Goal: Transaction & Acquisition: Purchase product/service

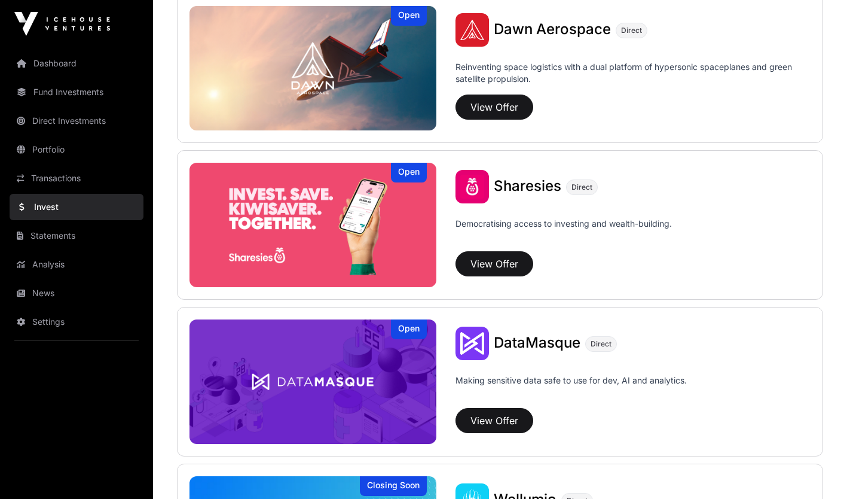
scroll to position [1461, 0]
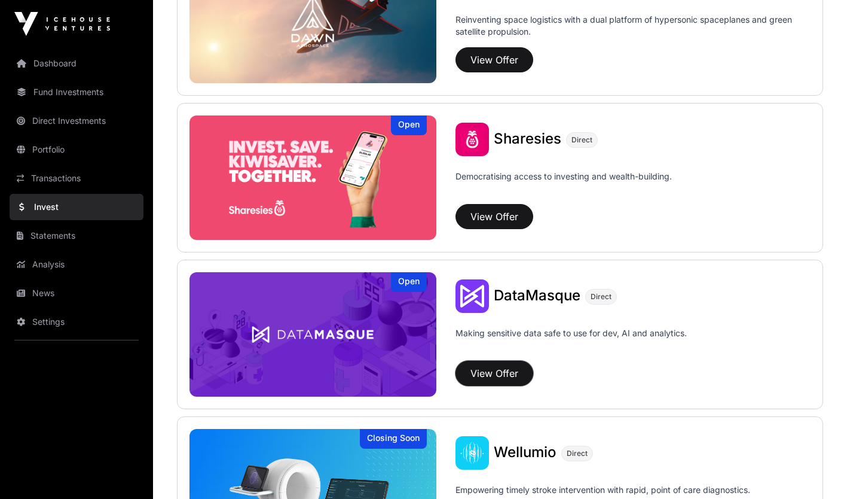
click at [509, 368] on button "View Offer" at bounding box center [495, 372] width 78 height 25
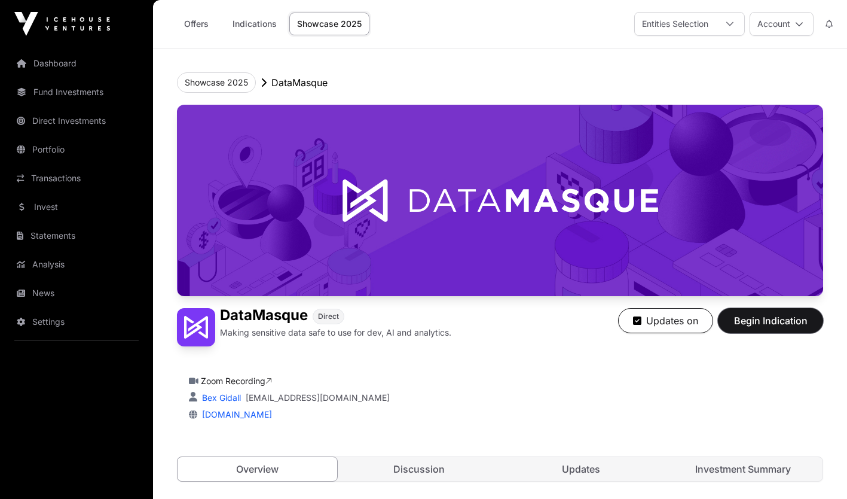
click at [744, 315] on span "Begin Indication" at bounding box center [770, 320] width 75 height 14
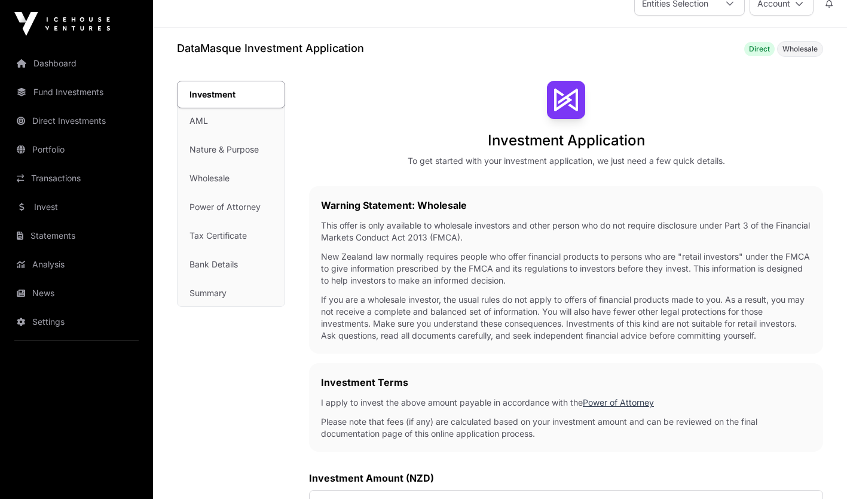
scroll to position [14, 0]
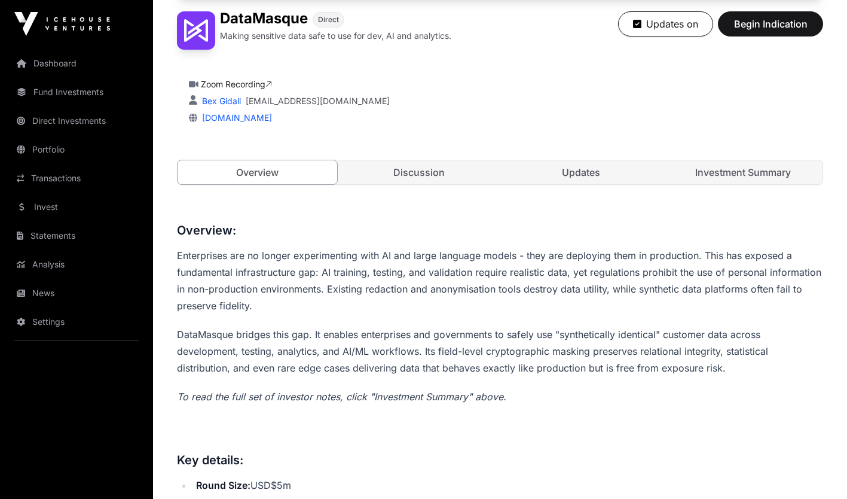
scroll to position [295, 0]
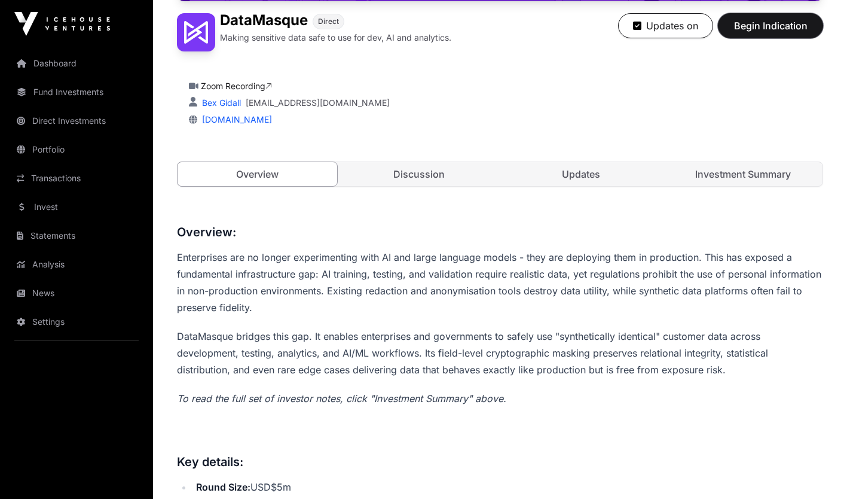
click at [787, 32] on span "Begin Indication" at bounding box center [770, 26] width 75 height 14
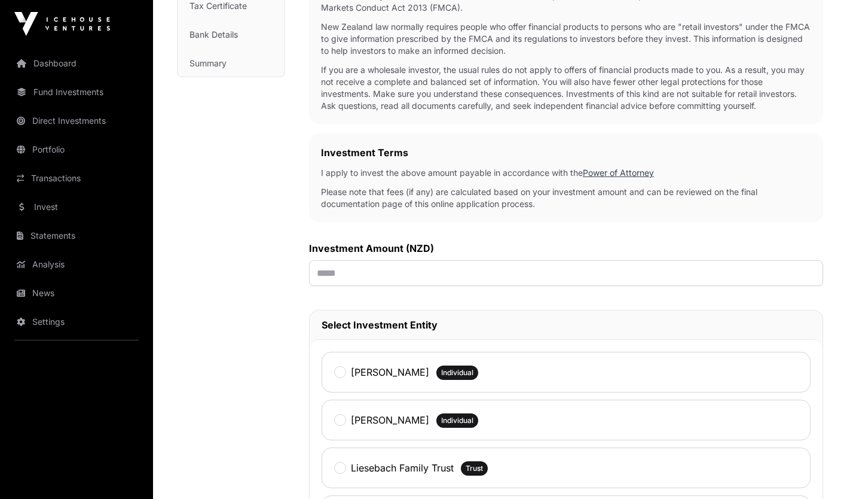
scroll to position [252, 0]
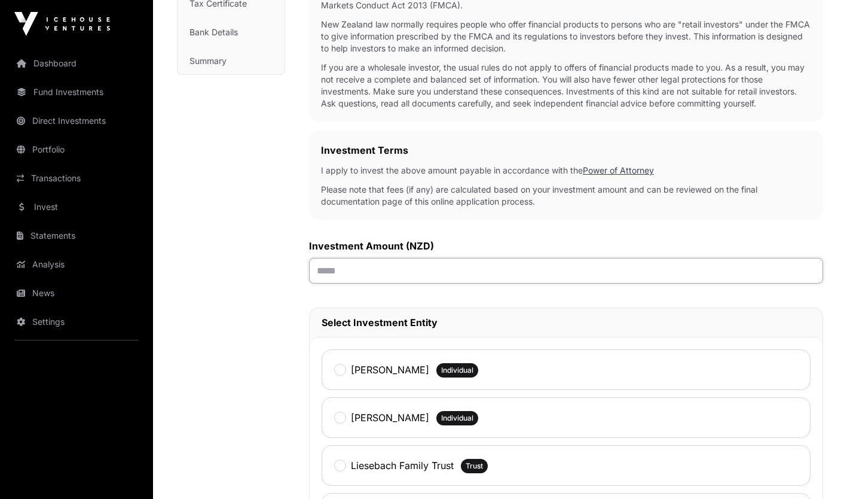
click at [704, 262] on input "text" at bounding box center [566, 271] width 514 height 26
type input "*******"
click at [440, 465] on label "Liesebach Family Trust" at bounding box center [402, 465] width 103 height 14
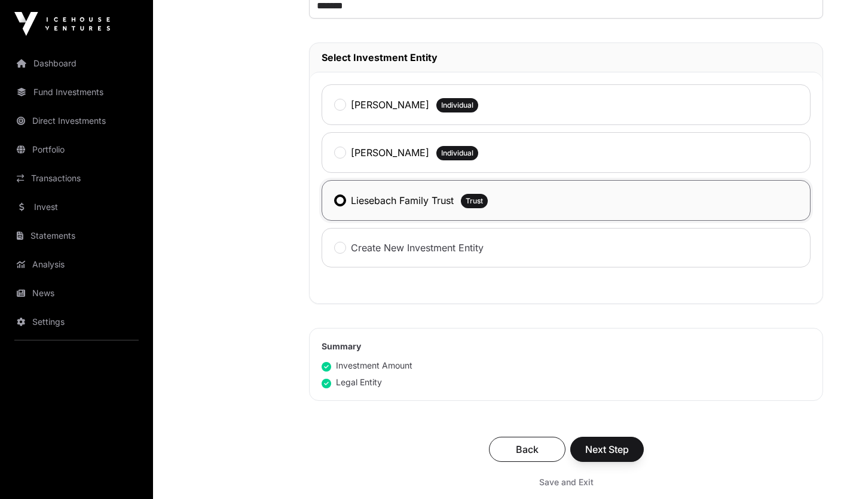
scroll to position [520, 0]
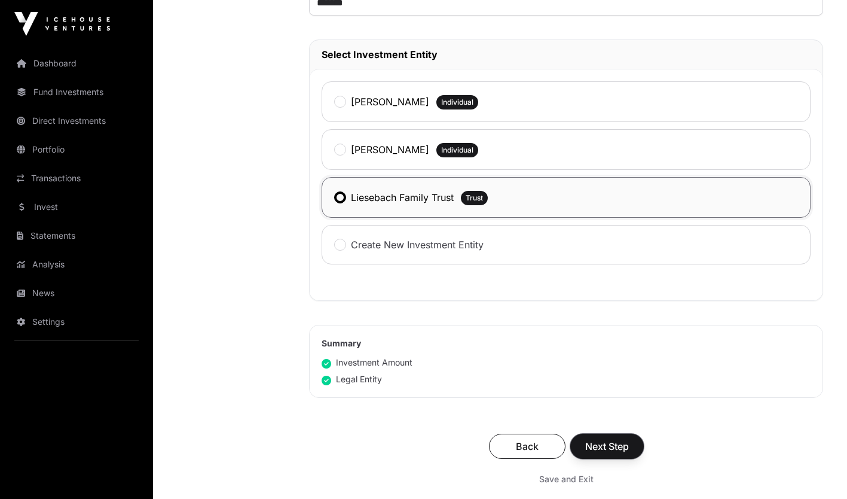
click at [620, 441] on span "Next Step" at bounding box center [607, 446] width 44 height 14
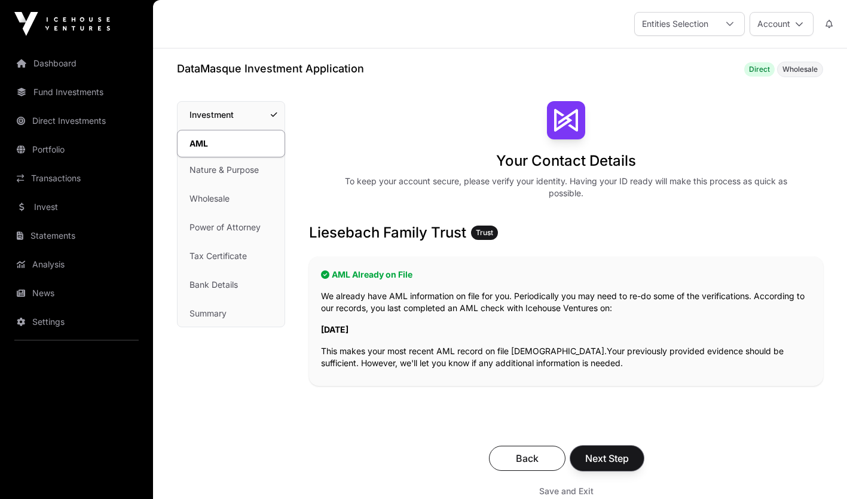
click at [605, 453] on span "Next Step" at bounding box center [607, 458] width 44 height 14
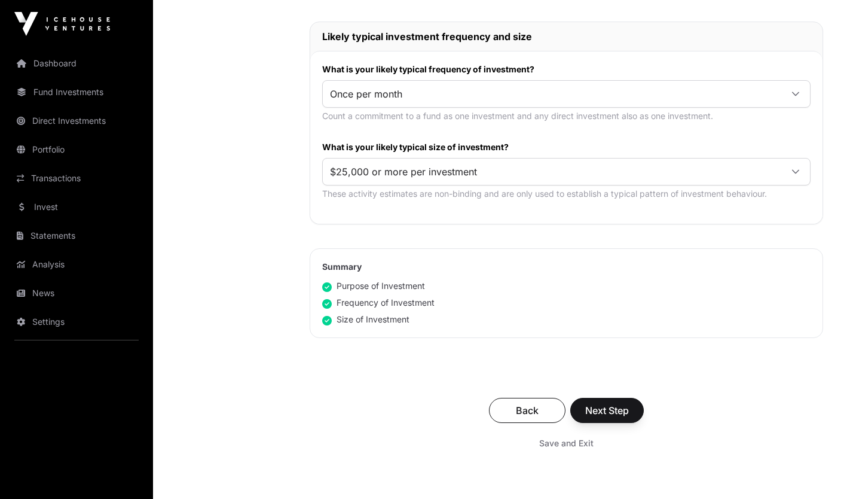
scroll to position [695, 0]
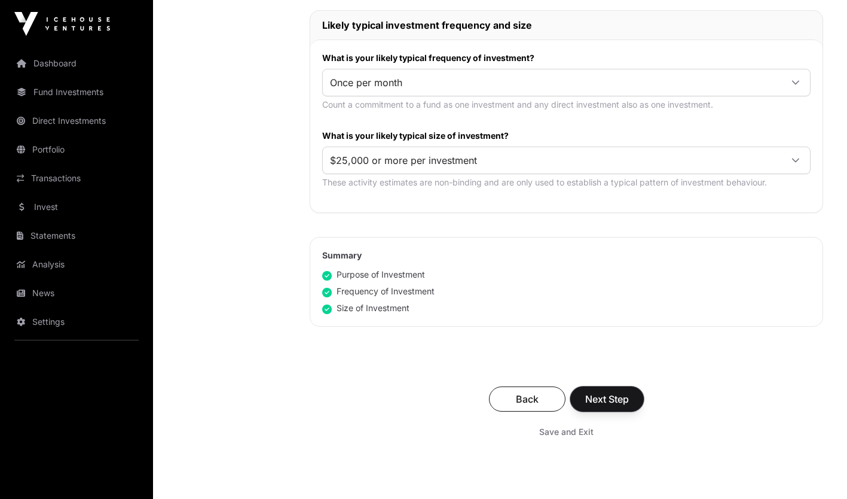
click at [612, 400] on span "Next Step" at bounding box center [607, 399] width 44 height 14
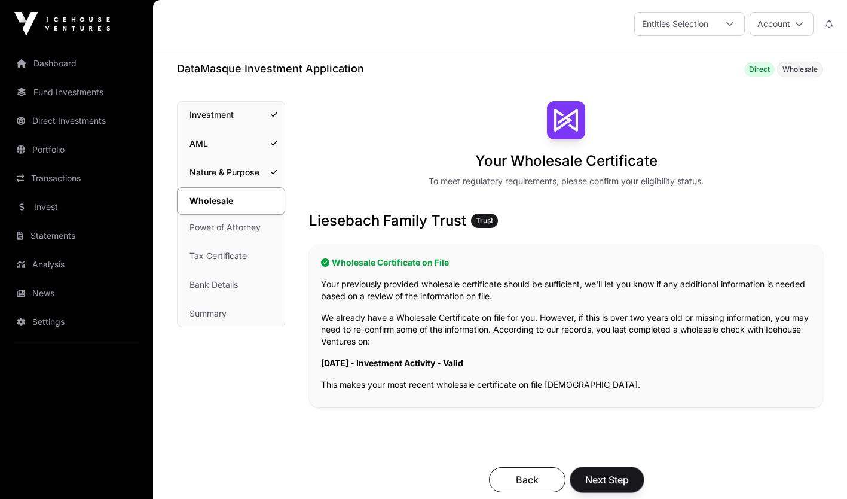
click at [592, 472] on span "Next Step" at bounding box center [607, 479] width 44 height 14
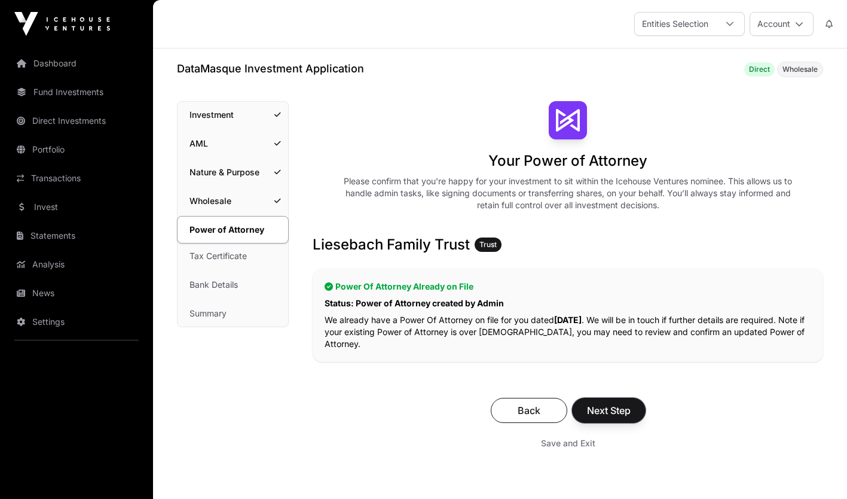
click at [612, 412] on span "Next Step" at bounding box center [609, 410] width 44 height 14
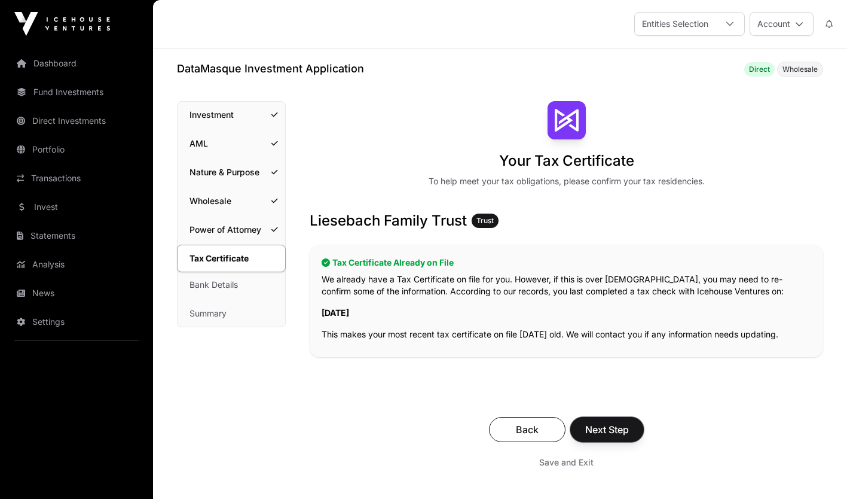
click at [608, 430] on span "Next Step" at bounding box center [607, 429] width 44 height 14
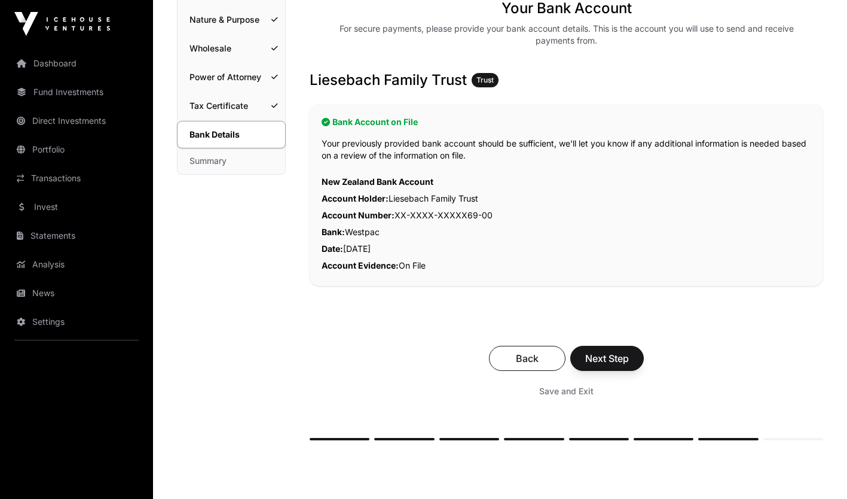
scroll to position [157, 0]
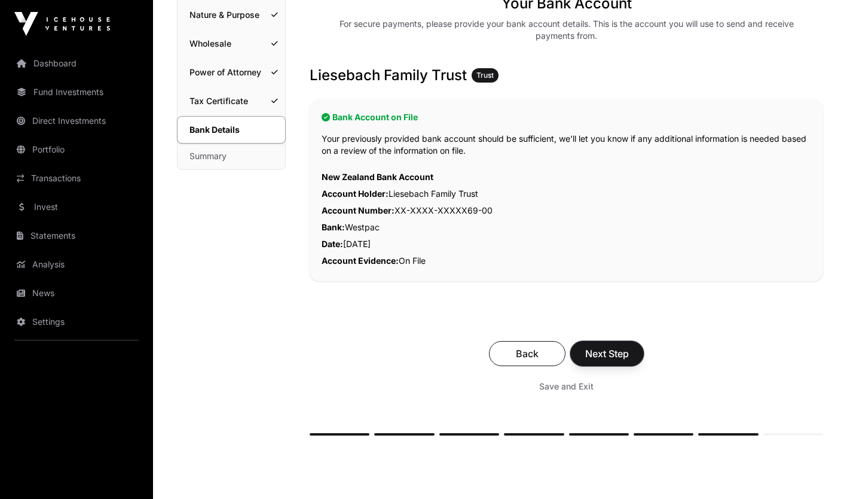
click at [606, 344] on button "Next Step" at bounding box center [607, 353] width 74 height 25
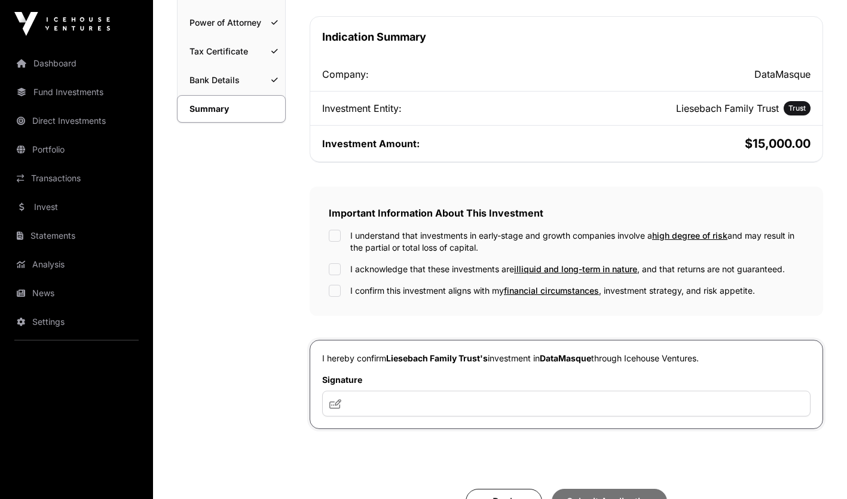
scroll to position [279, 0]
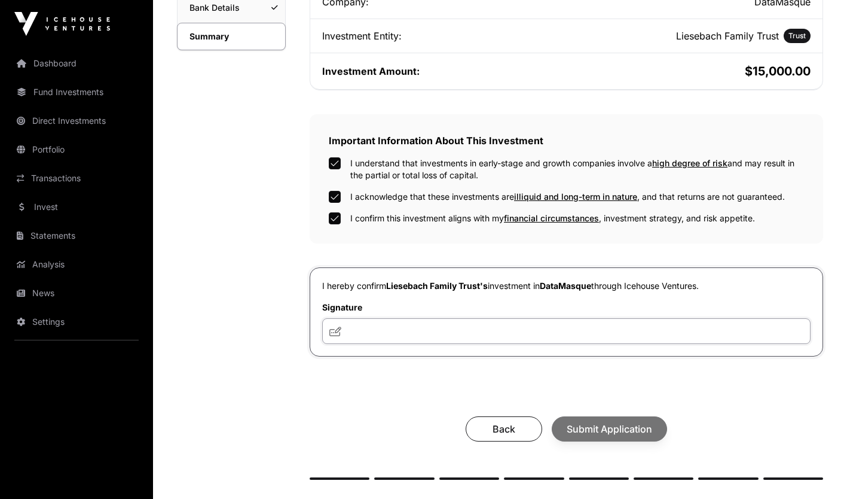
click at [366, 330] on input "text" at bounding box center [566, 331] width 488 height 26
type input "**"
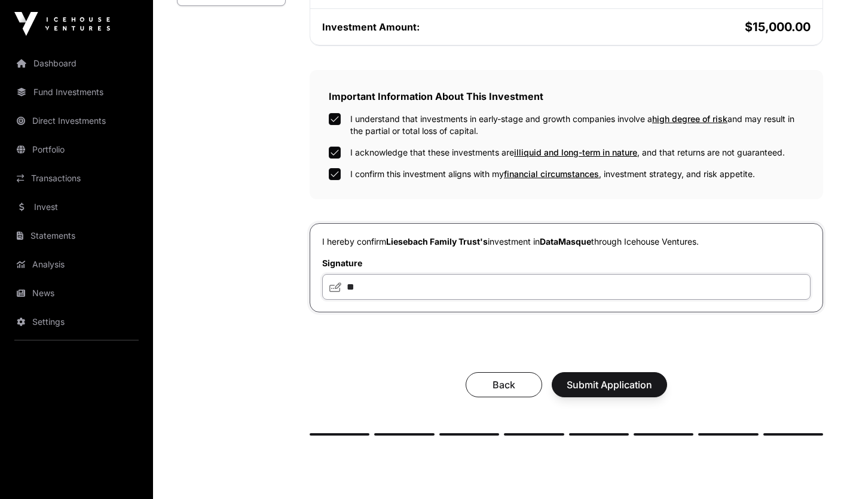
scroll to position [332, 0]
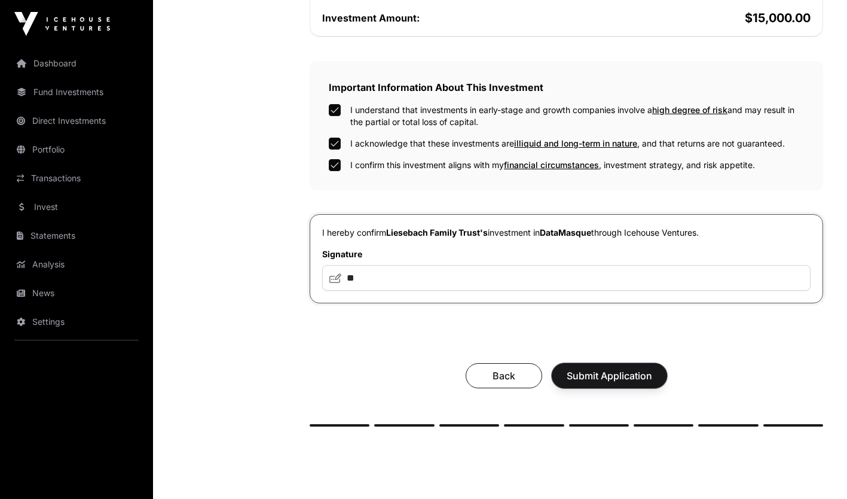
click at [639, 372] on span "Submit Application" at bounding box center [609, 375] width 85 height 14
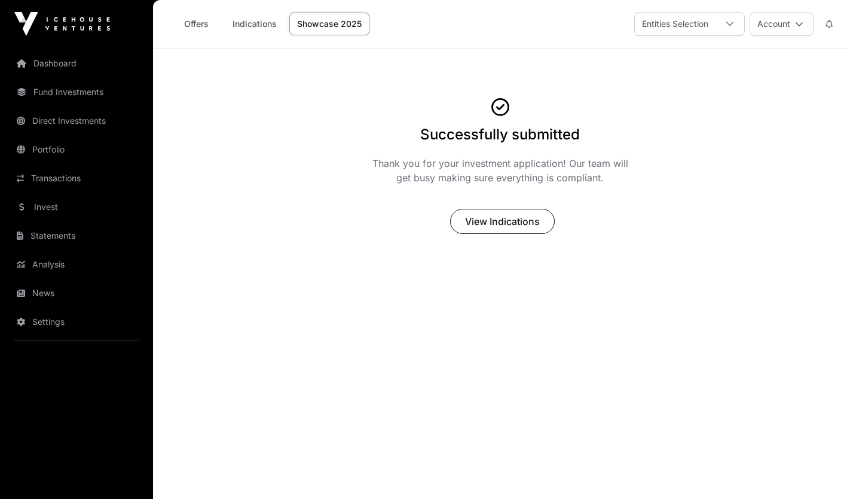
click at [63, 209] on link "Invest" at bounding box center [77, 207] width 134 height 26
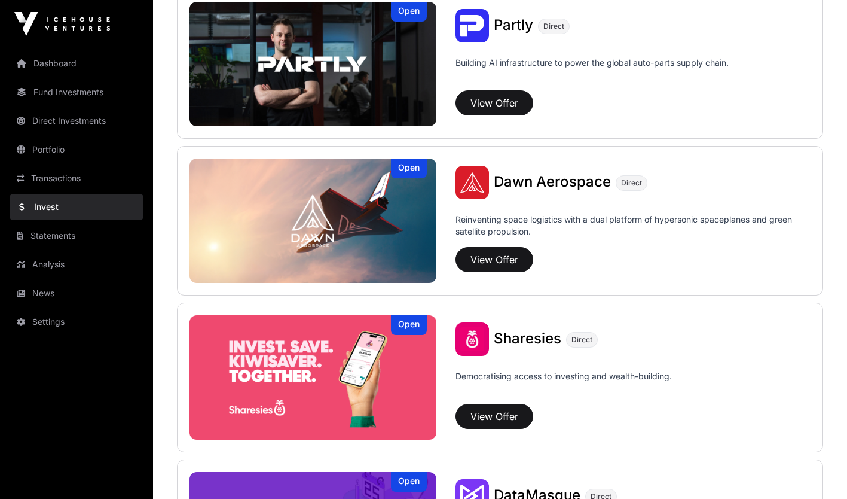
scroll to position [1266, 0]
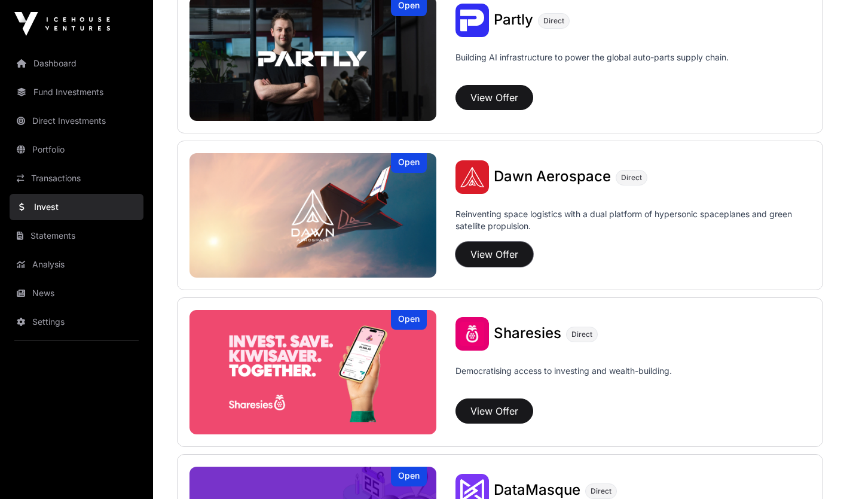
click at [511, 266] on button "View Offer" at bounding box center [495, 254] width 78 height 25
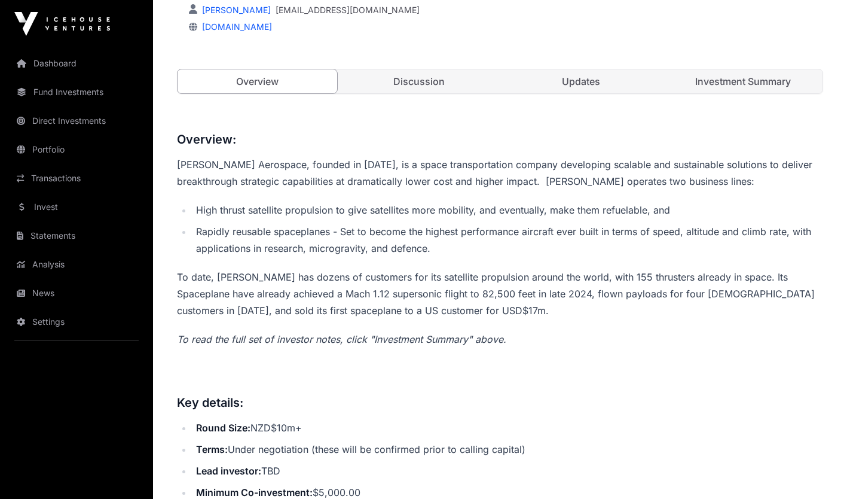
scroll to position [384, 0]
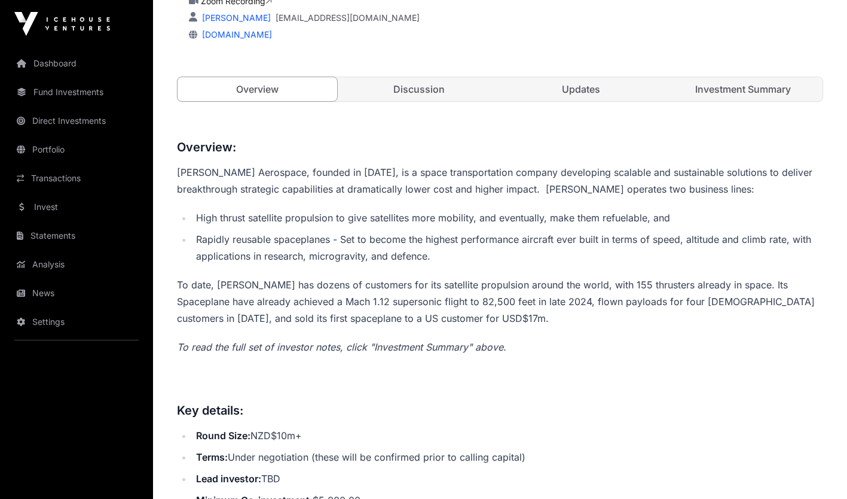
click at [708, 90] on link "Investment Summary" at bounding box center [743, 89] width 160 height 24
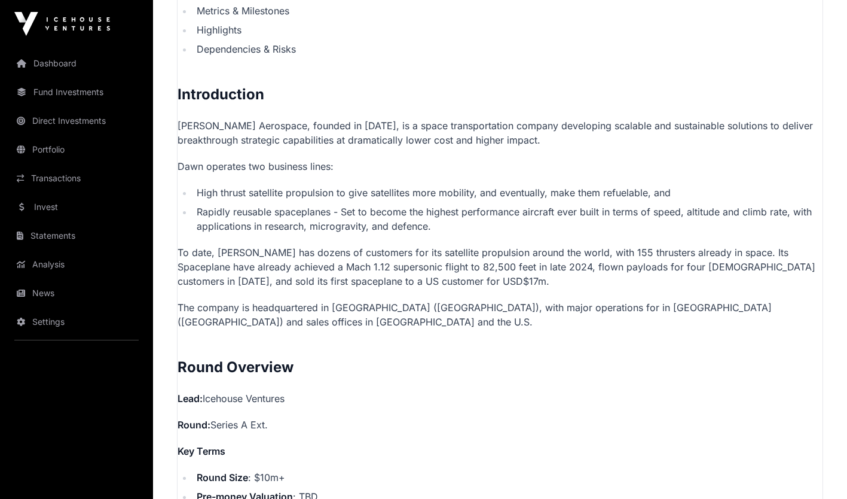
scroll to position [713, 0]
